Goal: Transaction & Acquisition: Purchase product/service

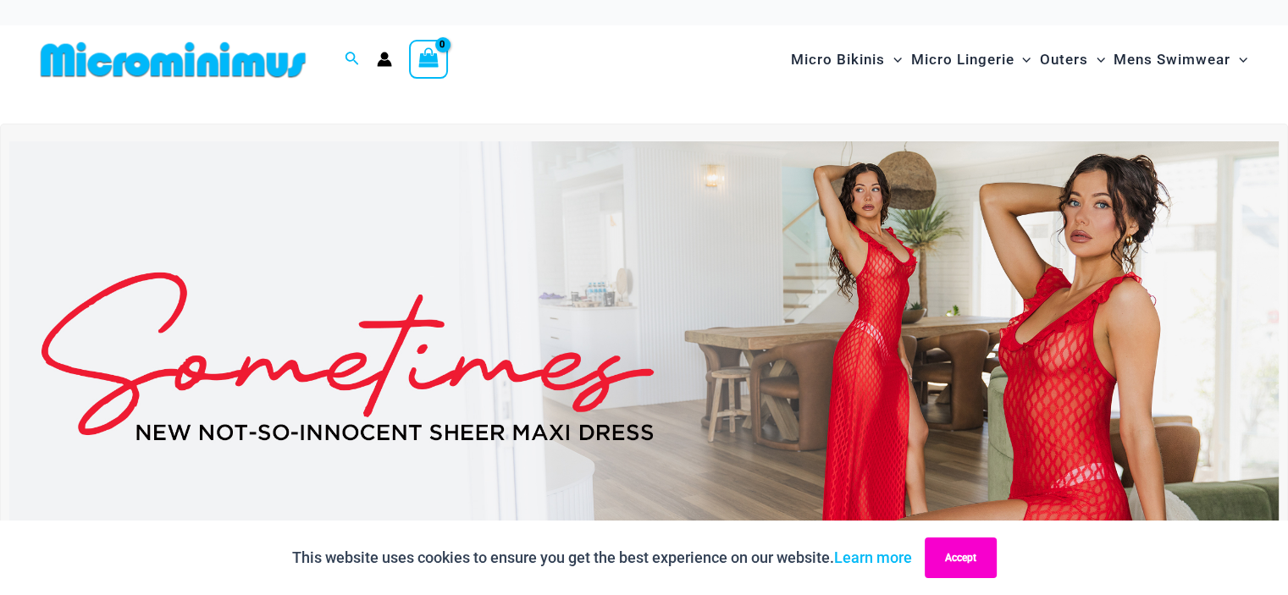
click at [958, 555] on button "Accept" at bounding box center [960, 558] width 72 height 41
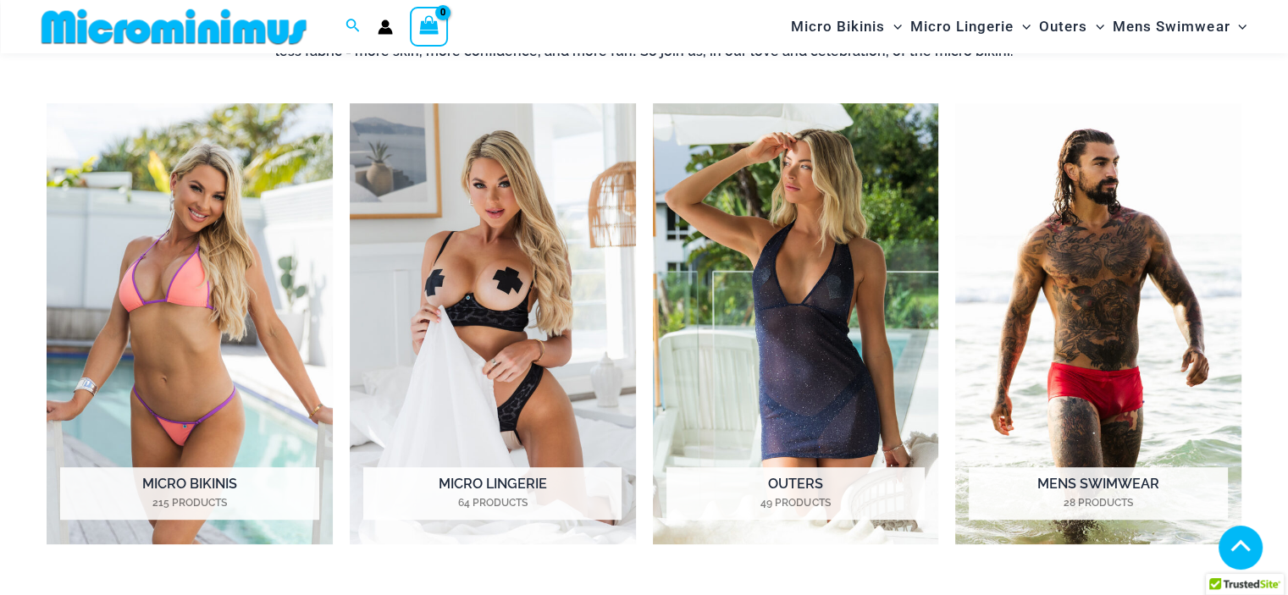
scroll to position [791, 0]
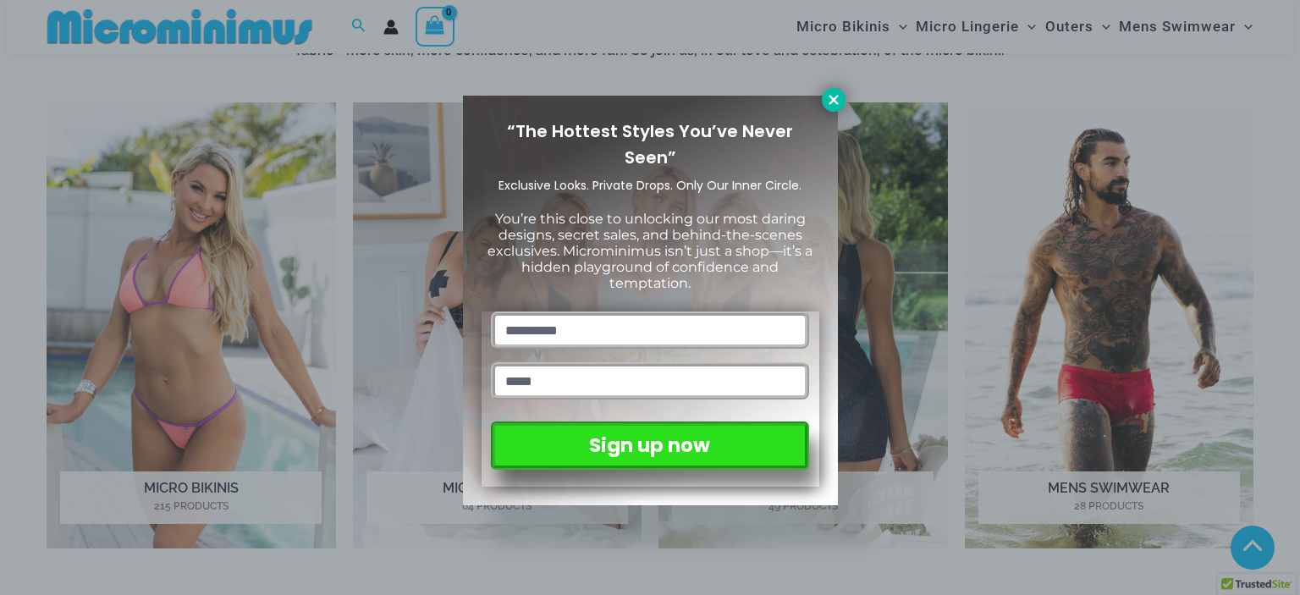
click at [835, 102] on icon at bounding box center [833, 99] width 9 height 9
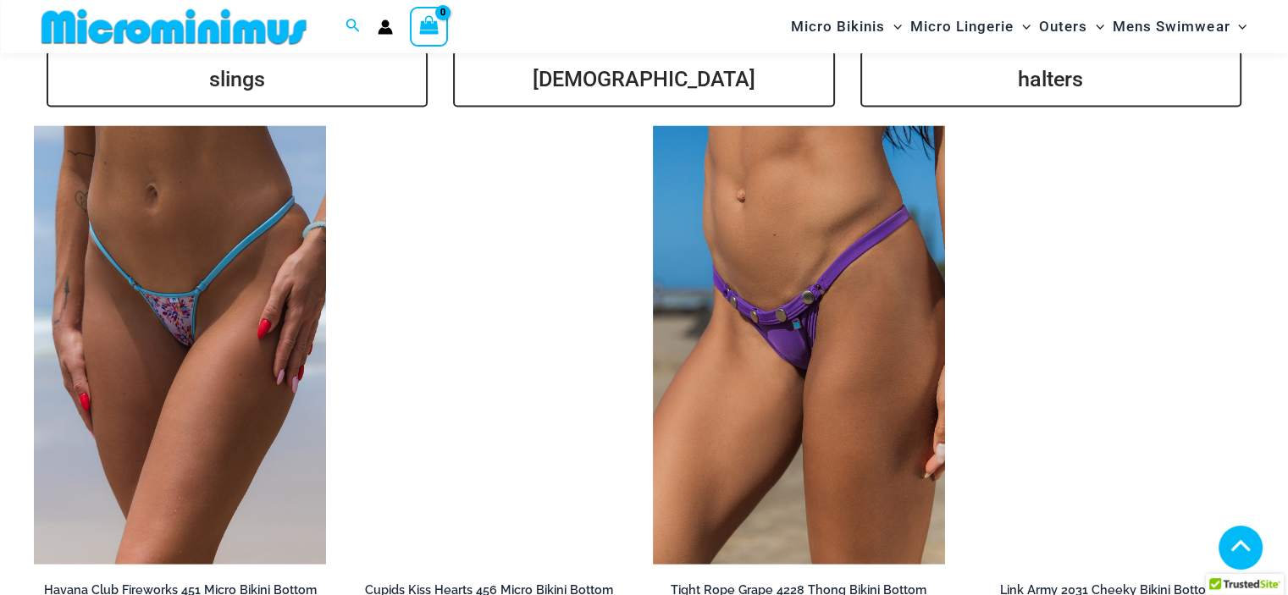
scroll to position [3606, 0]
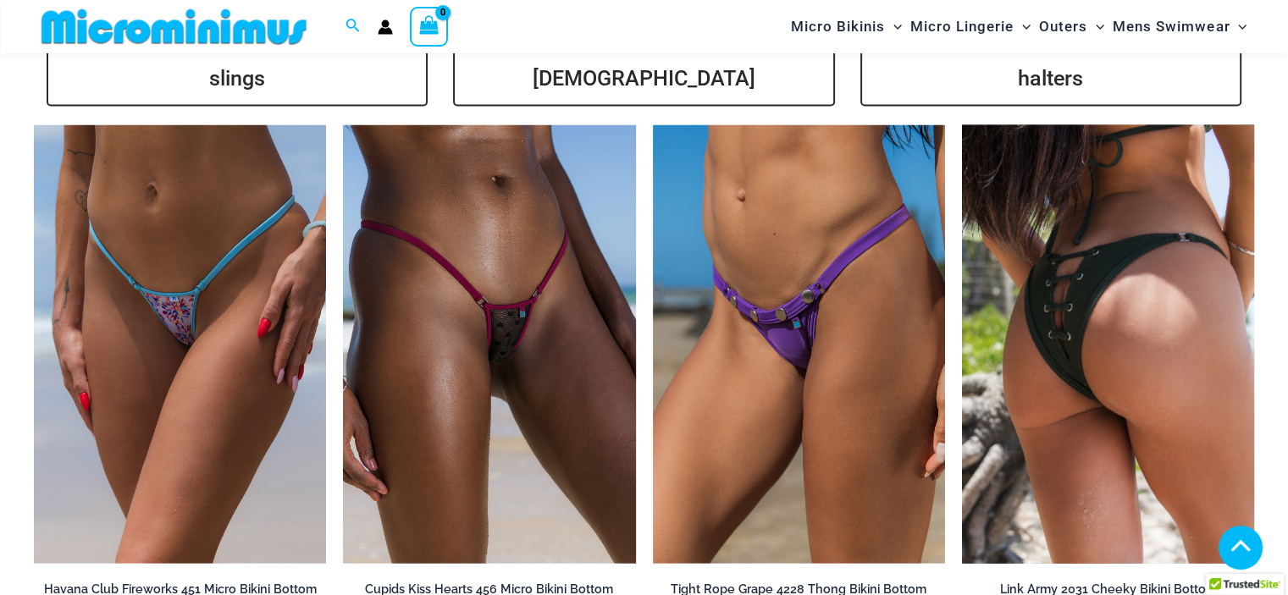
click at [1063, 229] on img at bounding box center [1108, 344] width 292 height 439
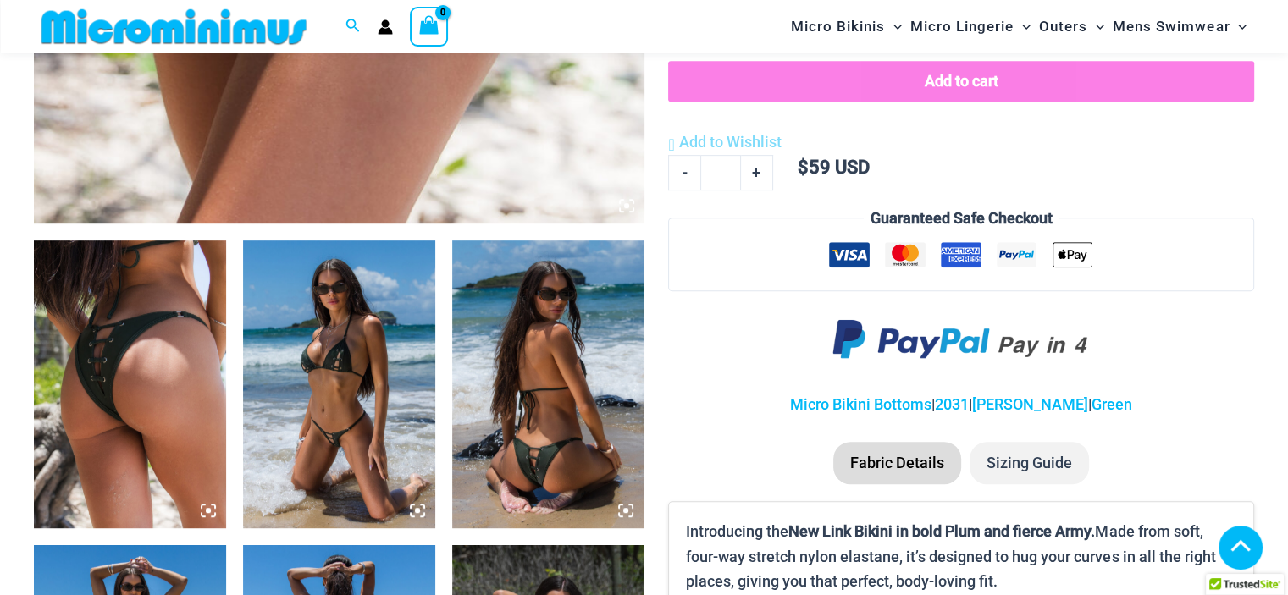
scroll to position [847, 0]
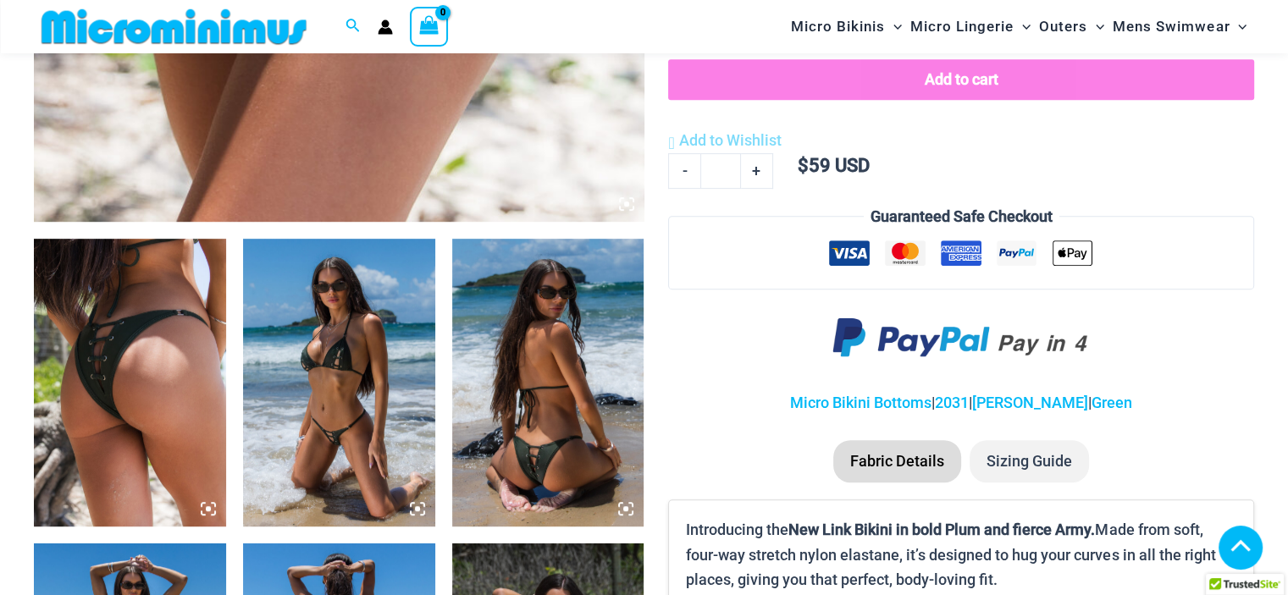
click at [408, 361] on img at bounding box center [339, 383] width 192 height 288
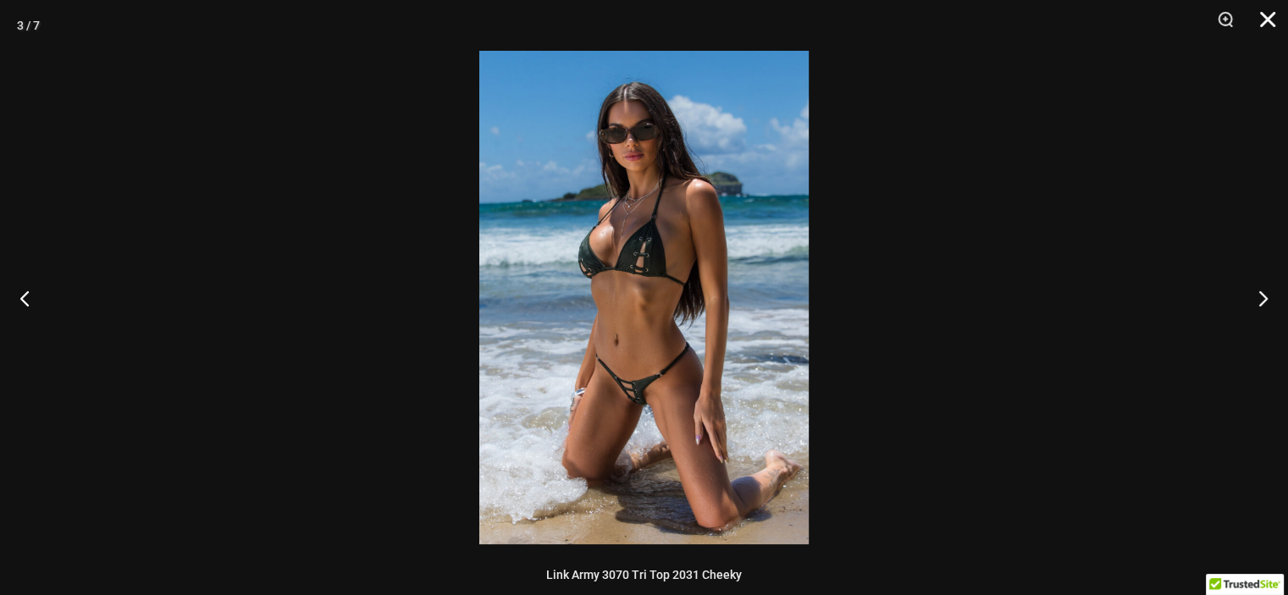
click at [1264, 19] on button "Close" at bounding box center [1261, 25] width 42 height 51
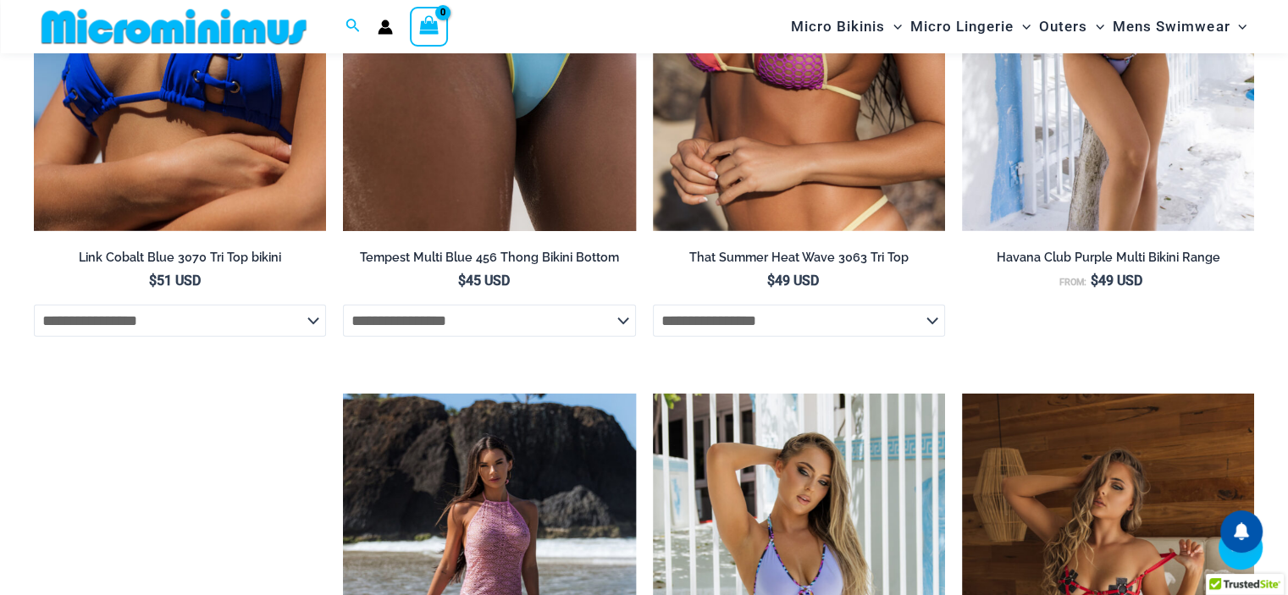
scroll to position [4900, 0]
